Goal: Find specific page/section: Find specific page/section

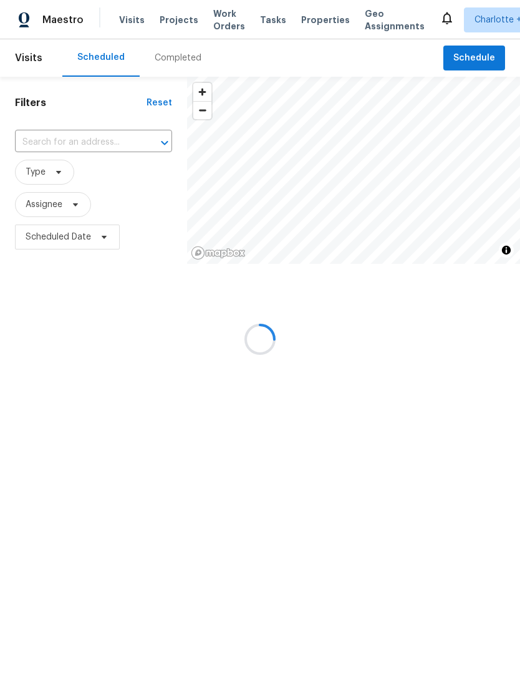
click at [173, 26] on div at bounding box center [260, 339] width 520 height 678
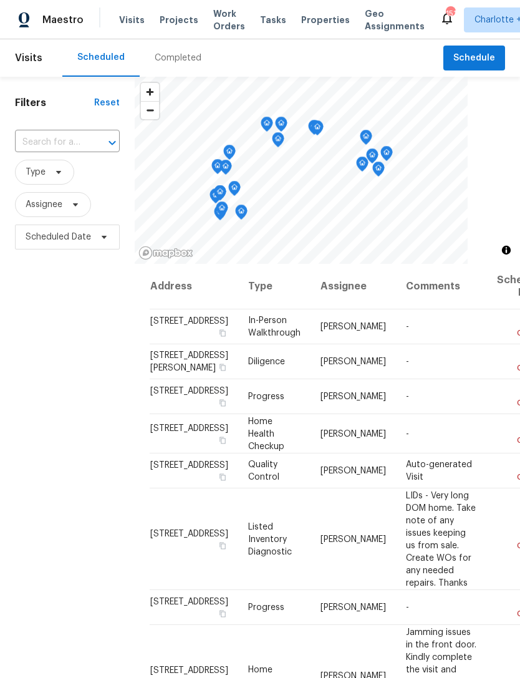
click at [170, 20] on span "Projects" at bounding box center [179, 20] width 39 height 12
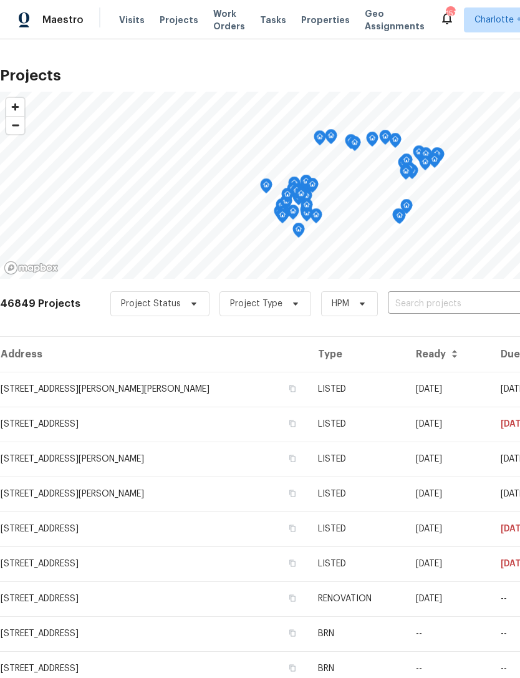
click at [430, 294] on input "text" at bounding box center [459, 303] width 143 height 19
type input "3916 rol"
click at [465, 329] on li "[STREET_ADDRESS]" at bounding box center [425, 332] width 181 height 21
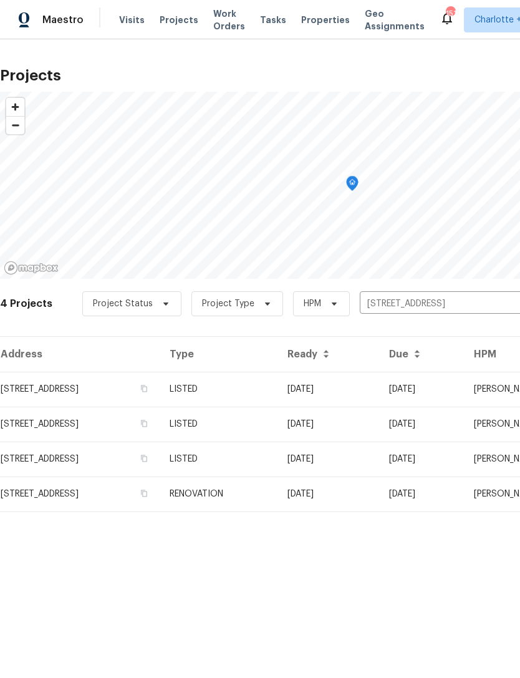
click at [379, 385] on td "[DATE]" at bounding box center [329, 389] width 102 height 35
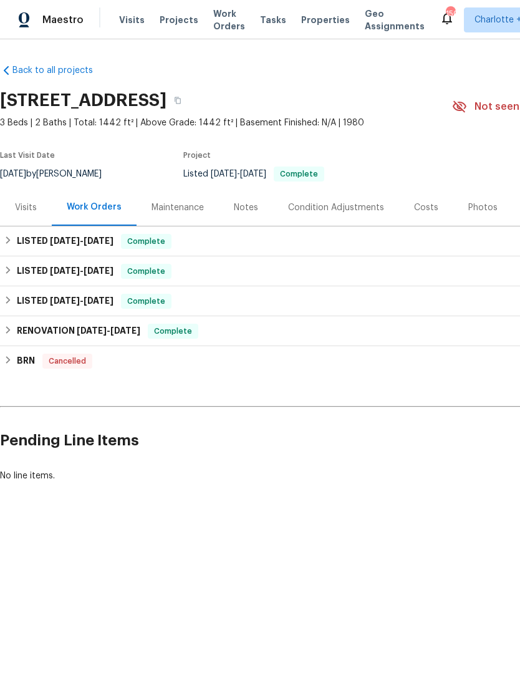
click at [475, 205] on div "Photos" at bounding box center [482, 207] width 29 height 12
